Goal: Obtain resource: Obtain resource

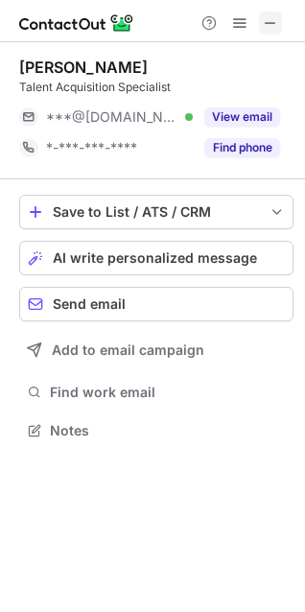
scroll to position [9, 9]
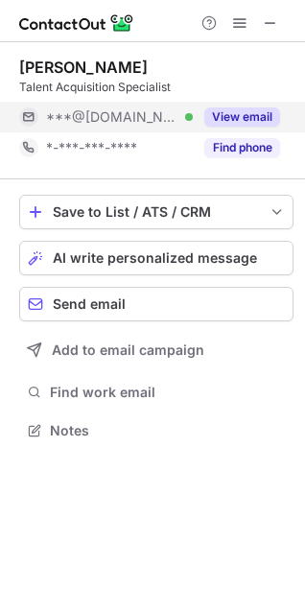
click at [245, 115] on button "View email" at bounding box center [242, 116] width 76 height 19
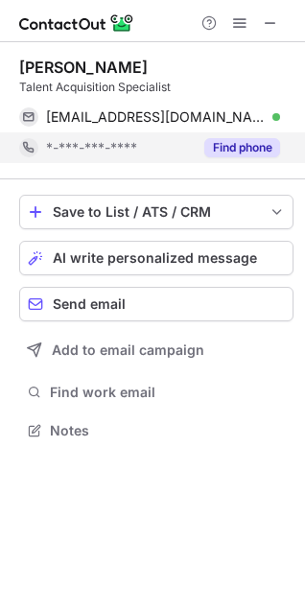
click at [237, 147] on button "Find phone" at bounding box center [242, 147] width 76 height 19
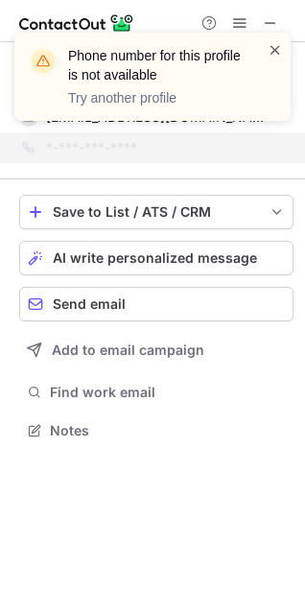
click at [279, 48] on span at bounding box center [275, 49] width 15 height 19
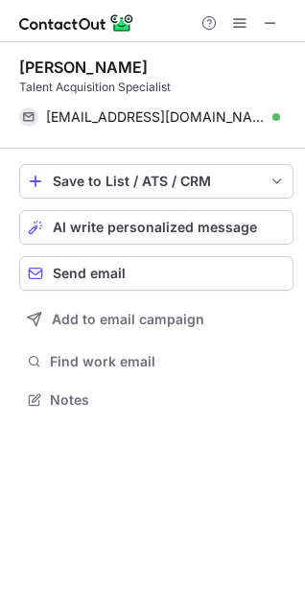
scroll to position [386, 305]
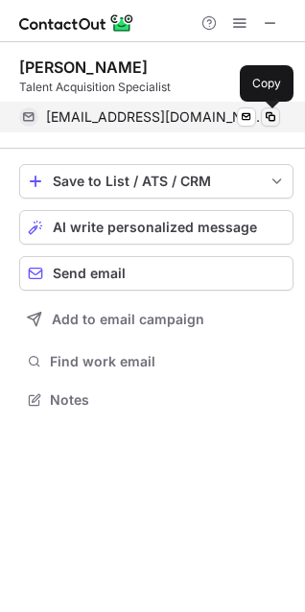
click at [266, 116] on span at bounding box center [270, 116] width 15 height 15
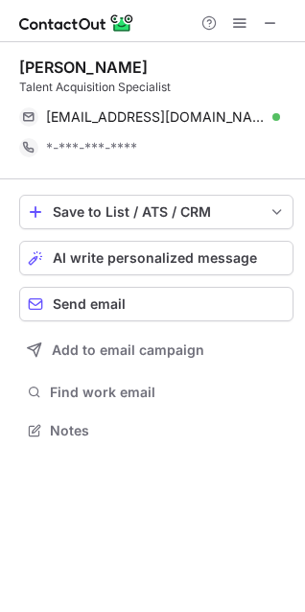
scroll to position [416, 305]
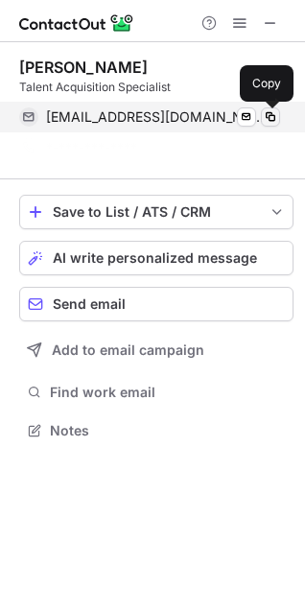
click at [273, 119] on span at bounding box center [270, 116] width 15 height 15
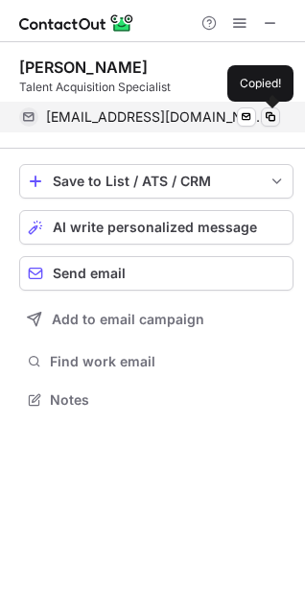
scroll to position [386, 305]
